Goal: Information Seeking & Learning: Learn about a topic

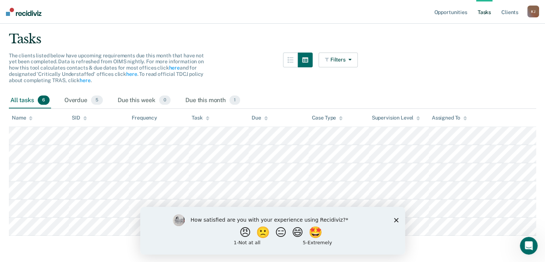
scroll to position [49, 0]
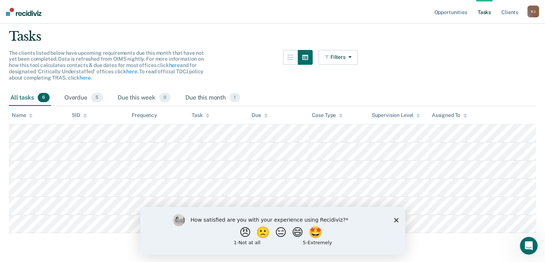
click at [430, 56] on main "Clear officers Tasks The clients listed below have upcoming requirements due th…" at bounding box center [272, 125] width 545 height 270
click at [399, 221] on div "How satisfied are you with your experience using Recidiviz? 😠 🙁 😑 😄 🤩 1 - Not a…" at bounding box center [272, 231] width 265 height 48
click at [396, 219] on icon "Close survey" at bounding box center [396, 220] width 4 height 4
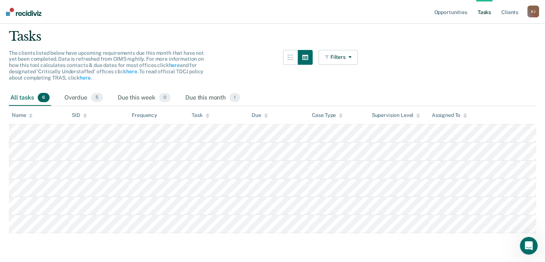
scroll to position [0, 0]
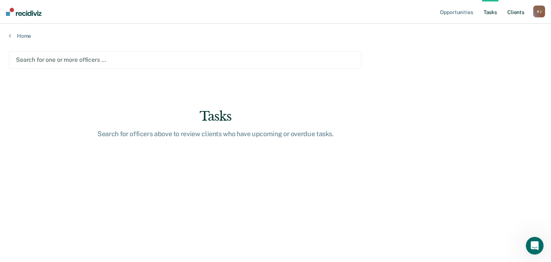
click at [514, 12] on link "Client s" at bounding box center [516, 12] width 20 height 24
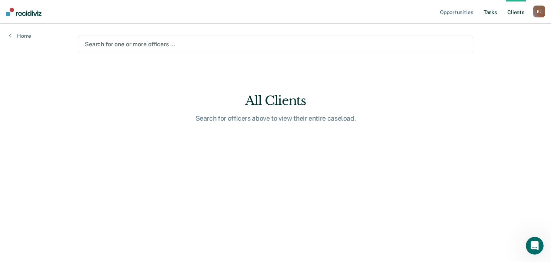
click at [493, 11] on link "Tasks" at bounding box center [490, 12] width 16 height 24
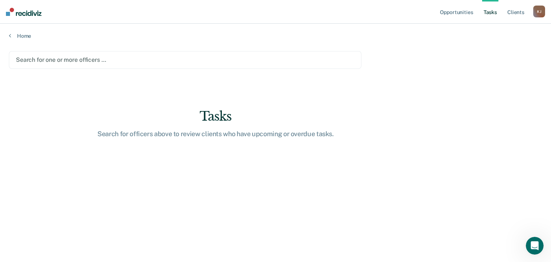
click at [9, 34] on div "Home" at bounding box center [275, 32] width 551 height 16
click at [21, 36] on link "Home" at bounding box center [275, 36] width 533 height 7
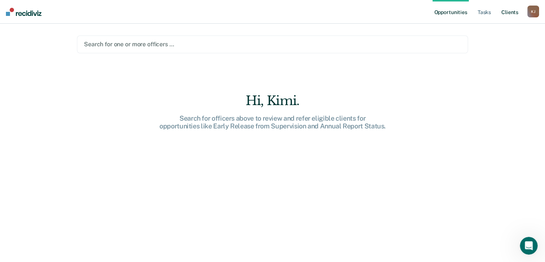
click at [506, 12] on link "Client s" at bounding box center [510, 12] width 20 height 24
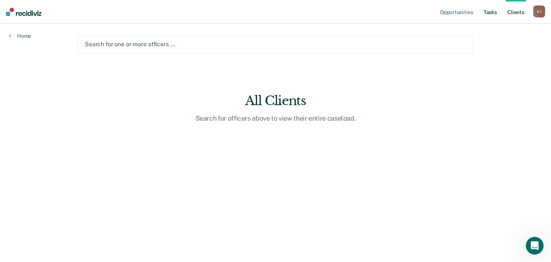
click at [491, 12] on link "Tasks" at bounding box center [490, 12] width 16 height 24
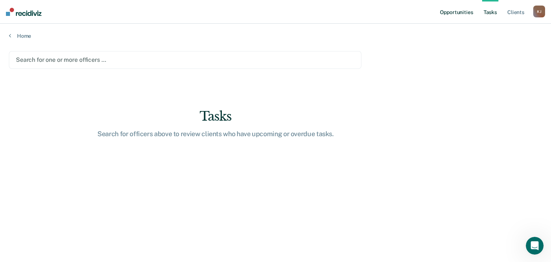
click at [448, 12] on link "Opportunities" at bounding box center [456, 12] width 36 height 24
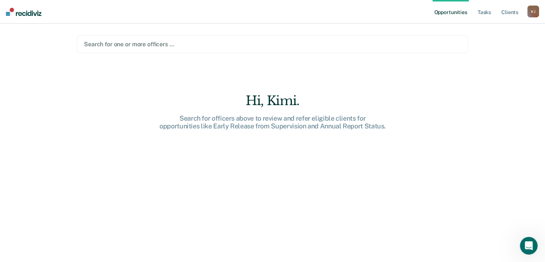
click at [23, 13] on img at bounding box center [24, 12] width 36 height 8
click at [483, 11] on link "Tasks" at bounding box center [485, 12] width 16 height 24
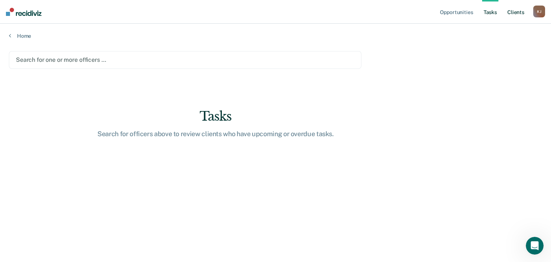
click at [509, 14] on link "Client s" at bounding box center [516, 12] width 20 height 24
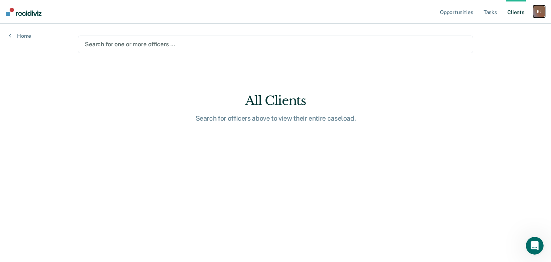
click at [535, 10] on div "K J" at bounding box center [539, 12] width 12 height 12
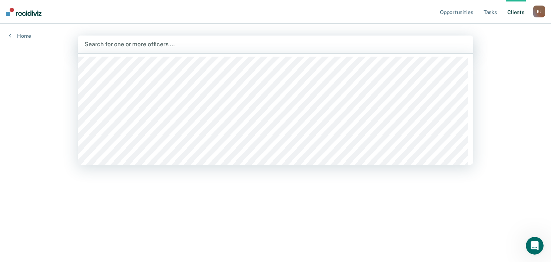
click at [438, 46] on div at bounding box center [275, 44] width 382 height 9
click at [527, 43] on div "Opportunities Tasks Client s [PERSON_NAME] Profile How it works Log Out Home 12…" at bounding box center [275, 131] width 551 height 262
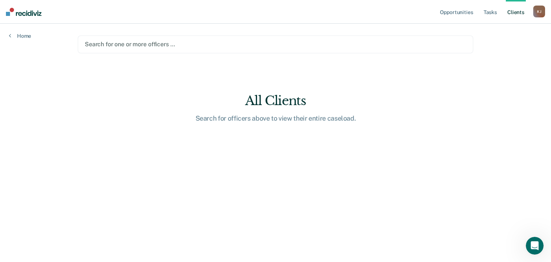
click at [514, 11] on link "Client s" at bounding box center [516, 12] width 20 height 24
click at [285, 101] on div "All Clients" at bounding box center [275, 100] width 237 height 15
click at [121, 39] on div "Search for one or more officers …" at bounding box center [275, 45] width 395 height 18
click at [270, 14] on nav "Opportunities Tasks Client s [PERSON_NAME] Profile How it works Log Out" at bounding box center [275, 12] width 551 height 24
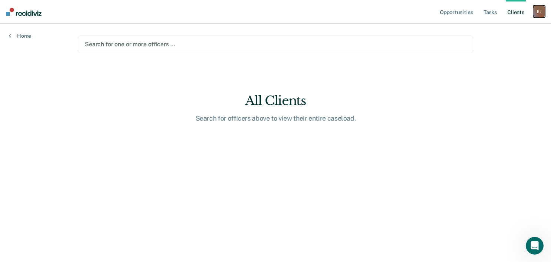
click at [537, 9] on div "K J" at bounding box center [539, 12] width 12 height 12
click at [314, 113] on div "All Clients Search for officers above to view their entire caseload." at bounding box center [275, 107] width 237 height 29
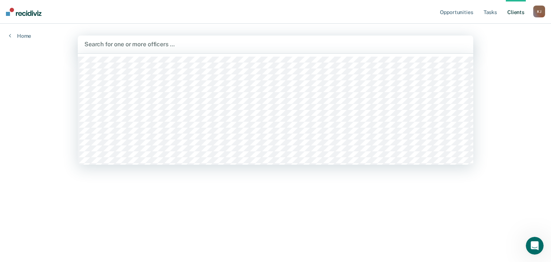
click at [119, 44] on div at bounding box center [275, 44] width 382 height 9
type input "kimi"
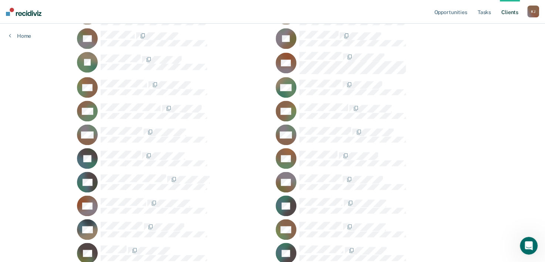
scroll to position [741, 0]
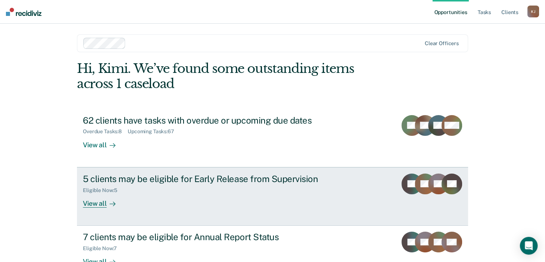
scroll to position [23, 0]
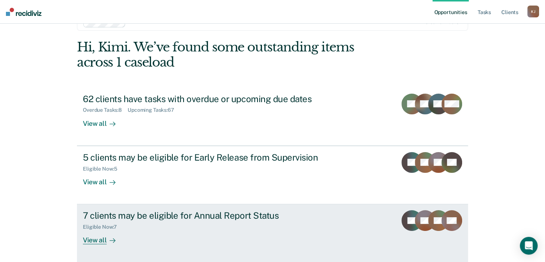
click at [92, 240] on div "View all" at bounding box center [103, 237] width 41 height 14
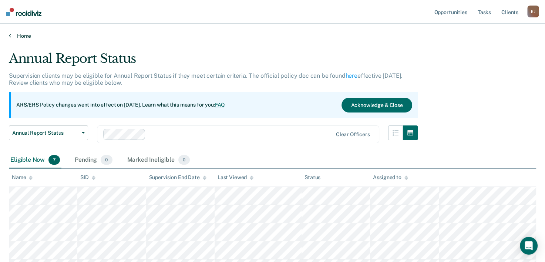
click at [9, 33] on icon at bounding box center [10, 36] width 2 height 6
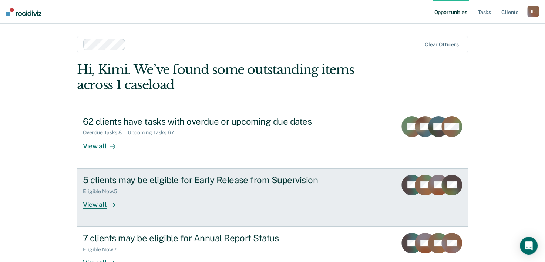
click at [92, 205] on div "View all" at bounding box center [103, 201] width 41 height 14
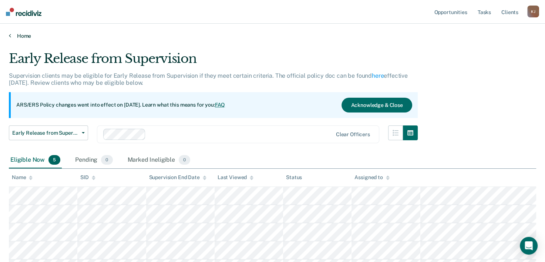
click at [18, 36] on link "Home" at bounding box center [273, 36] width 528 height 7
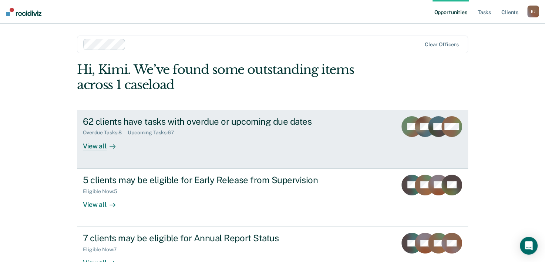
click at [96, 147] on div "View all" at bounding box center [103, 143] width 41 height 14
